Goal: Information Seeking & Learning: Check status

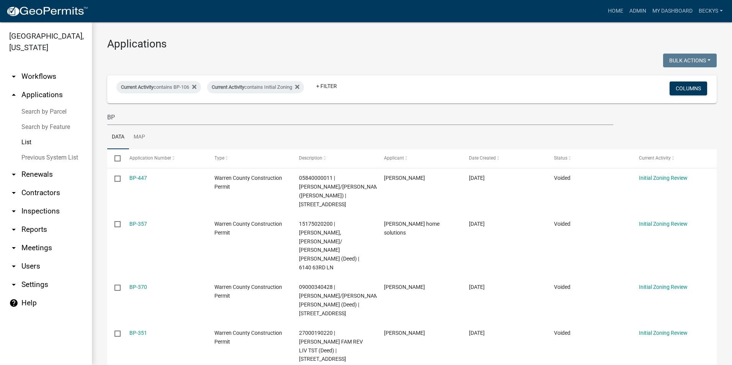
click at [31, 135] on link "List" at bounding box center [46, 142] width 92 height 15
click at [23, 135] on link "List" at bounding box center [46, 142] width 92 height 15
drag, startPoint x: 121, startPoint y: 121, endPoint x: 93, endPoint y: 118, distance: 28.1
click at [93, 118] on div "Applications Bulk Actions Void Expire Lock Withdraw Current Activity contains B…" at bounding box center [412, 355] width 640 height 666
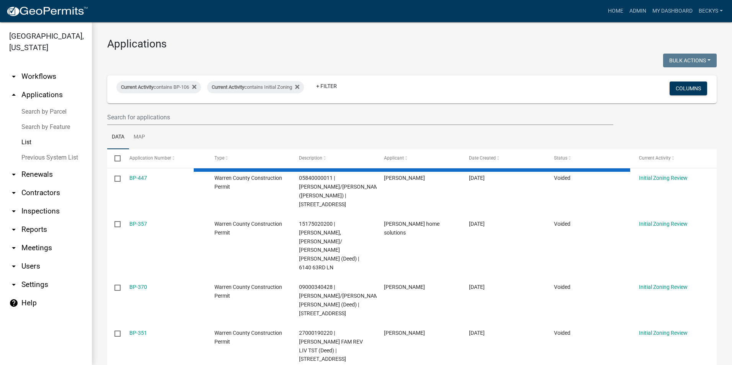
click at [38, 86] on link "arrow_drop_up Applications" at bounding box center [46, 95] width 92 height 18
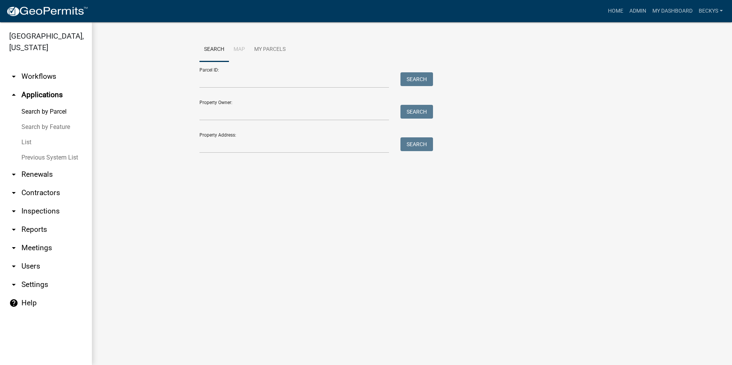
click at [31, 135] on link "List" at bounding box center [46, 142] width 92 height 15
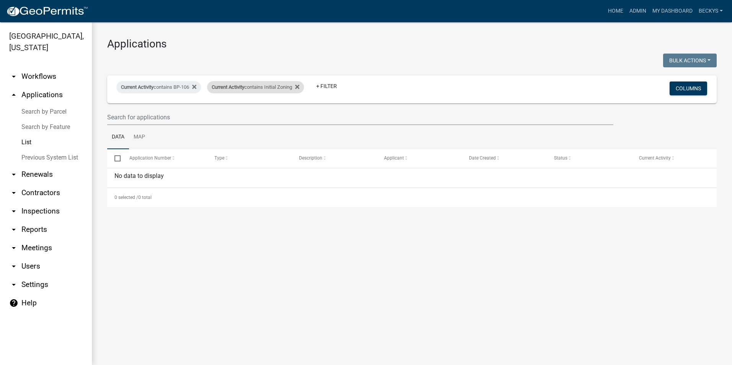
click at [304, 87] on div "Current Activity contains Initial Zoning" at bounding box center [255, 87] width 97 height 12
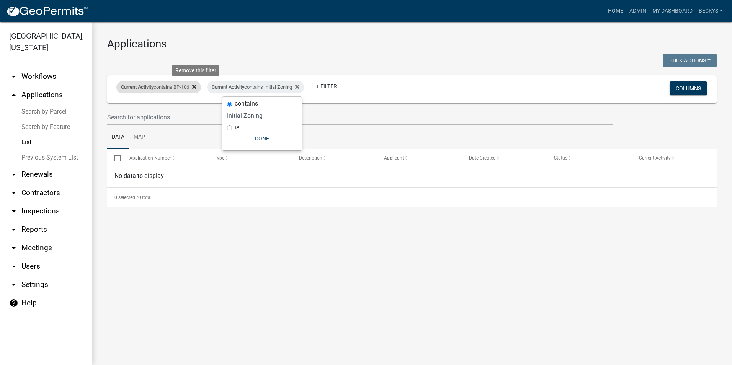
click at [196, 86] on icon at bounding box center [194, 87] width 4 height 4
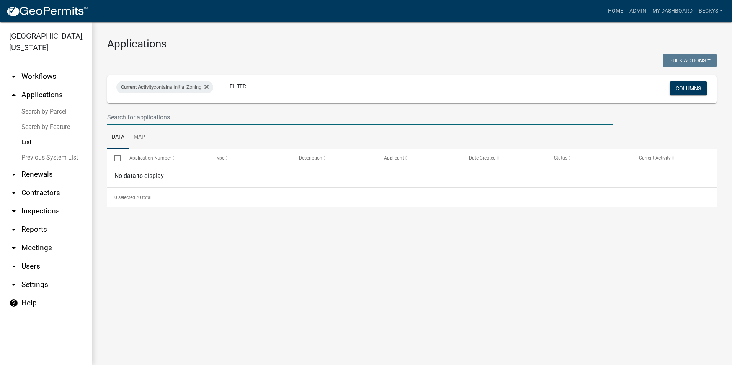
click at [115, 118] on input "text" at bounding box center [360, 118] width 506 height 16
click at [209, 86] on icon at bounding box center [207, 87] width 4 height 4
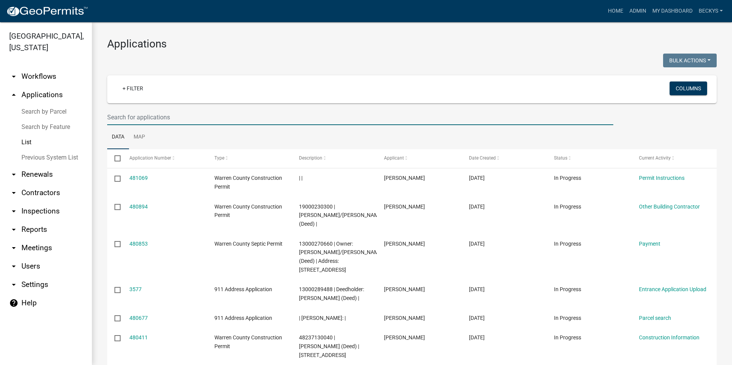
click at [115, 119] on input "text" at bounding box center [360, 118] width 506 height 16
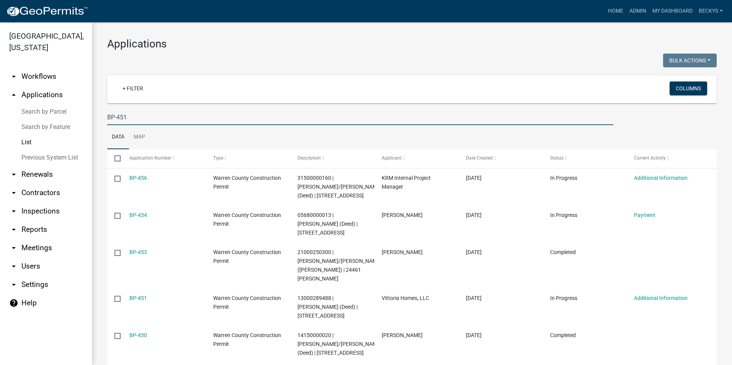
type input "BP-451"
